Goal: Information Seeking & Learning: Check status

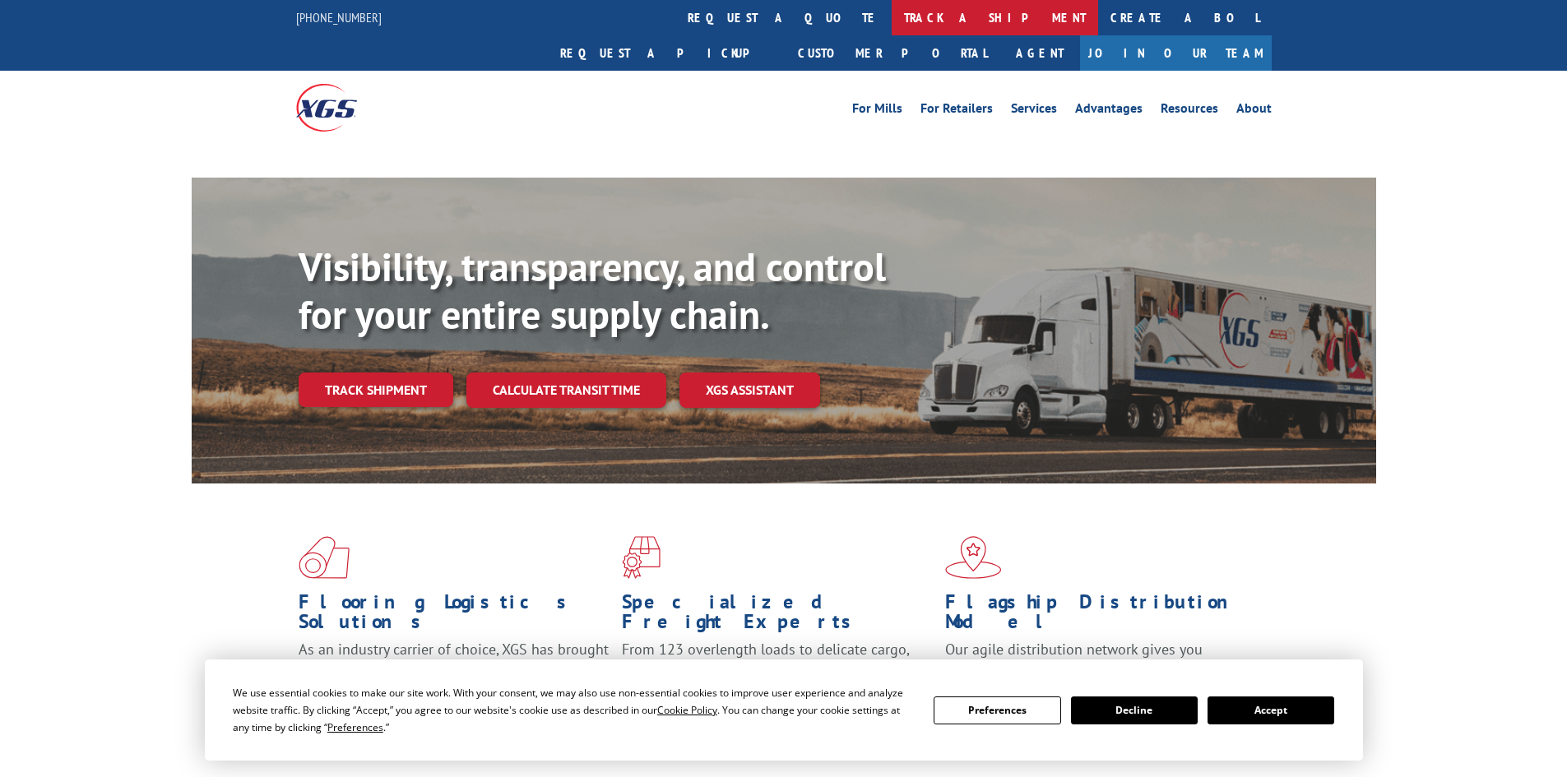
click at [892, 13] on link "track a shipment" at bounding box center [995, 17] width 206 height 35
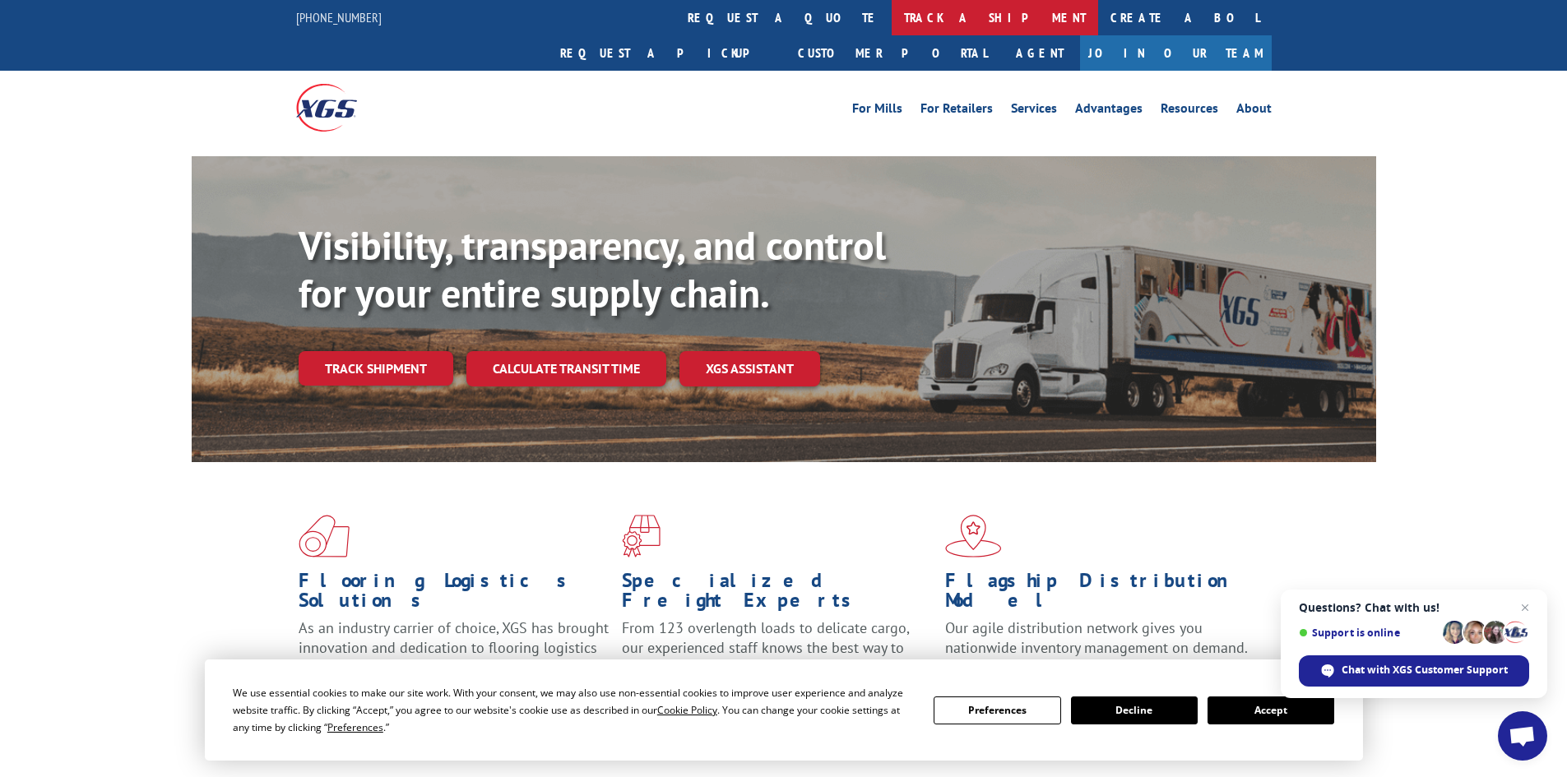
click at [892, 13] on link "track a shipment" at bounding box center [995, 17] width 206 height 35
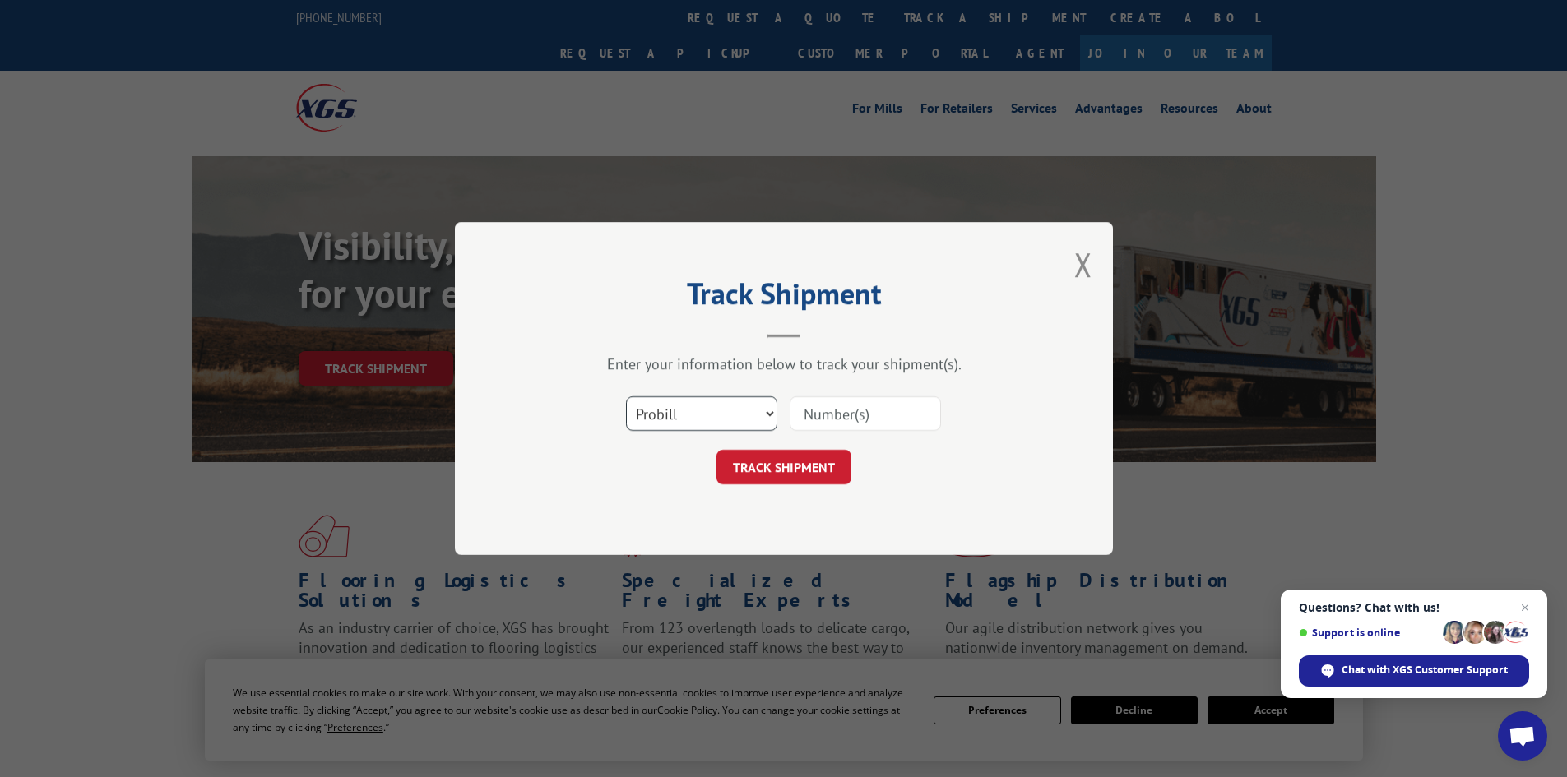
click at [769, 416] on select "Select category... Probill BOL PO" at bounding box center [701, 414] width 151 height 35
select select "bol"
click at [626, 397] on select "Select category... Probill BOL PO" at bounding box center [701, 414] width 151 height 35
click at [809, 410] on input at bounding box center [865, 414] width 151 height 35
paste input "6009801"
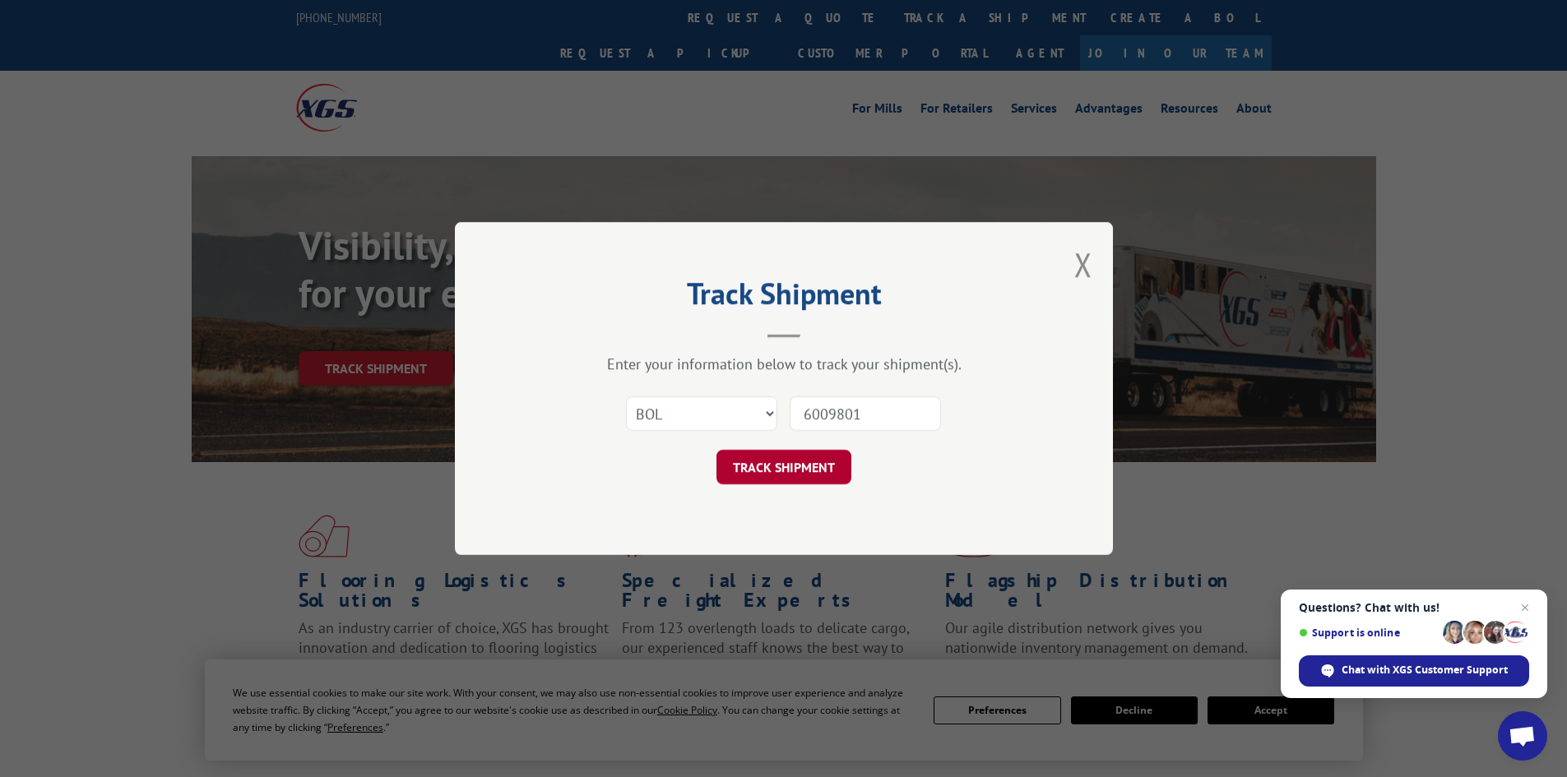
type input "6009801"
drag, startPoint x: 805, startPoint y: 457, endPoint x: 692, endPoint y: 477, distance: 115.2
click at [806, 457] on button "TRACK SHIPMENT" at bounding box center [784, 467] width 135 height 35
